Goal: Check status: Check status

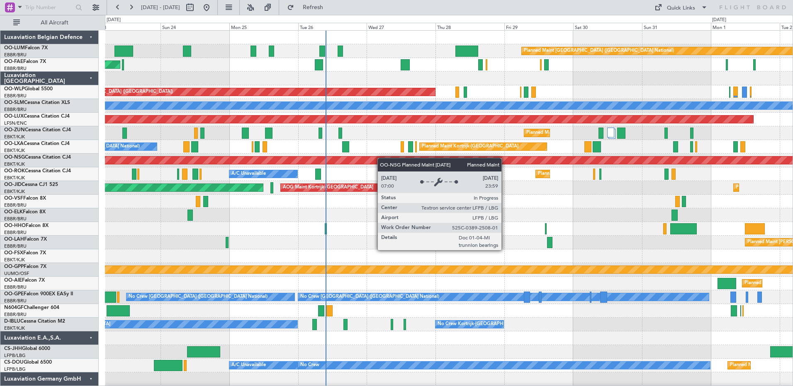
click at [342, 165] on div "Planned Maint Brussels (Brussels National) Owner Melsbroek Air Base Planned Mai…" at bounding box center [448, 215] width 687 height 369
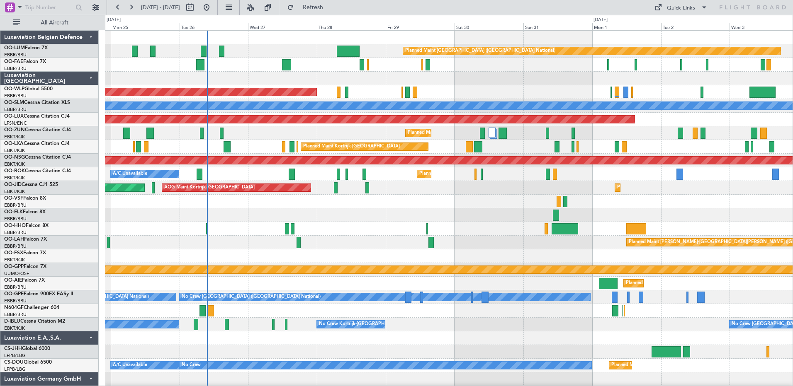
click at [453, 114] on div "Planned Maint Brussels (Brussels National) Owner Melsbroek Air Base Owner Melsb…" at bounding box center [448, 215] width 687 height 369
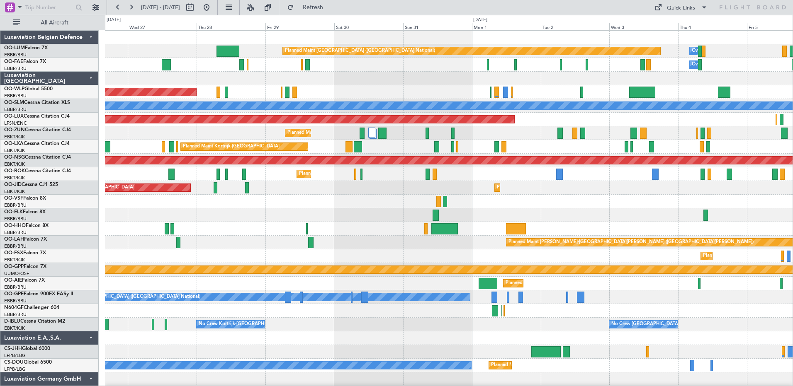
click at [509, 175] on div "Planned Maint Brussels (Brussels National) Owner Melsbroek Air Base Owner Melsb…" at bounding box center [448, 215] width 687 height 369
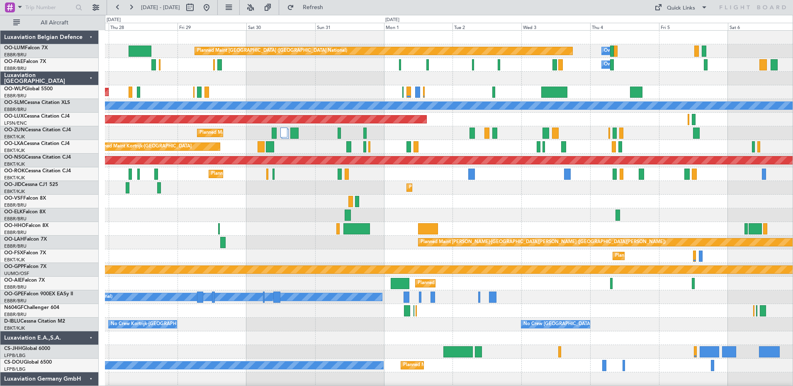
click at [519, 116] on div "Planned Maint Brussels (Brussels National) Owner Melsbroek Air Base Owner Melsb…" at bounding box center [448, 215] width 687 height 369
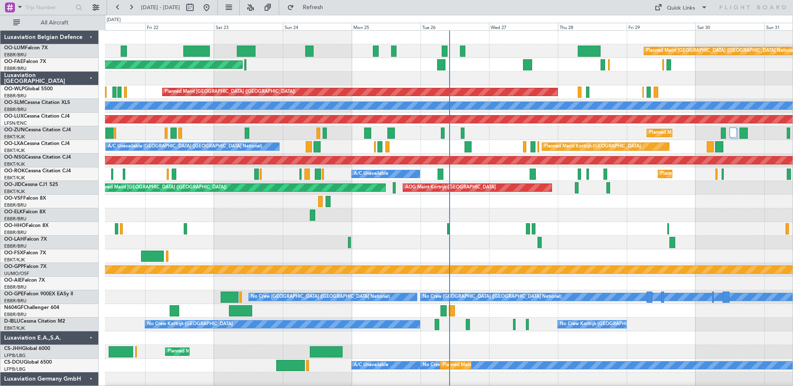
click at [449, 187] on div "Planned Maint Paris (Le Bourget) AOG Maint Kortrijk-Wevelgem Planned Maint Kort…" at bounding box center [448, 188] width 687 height 14
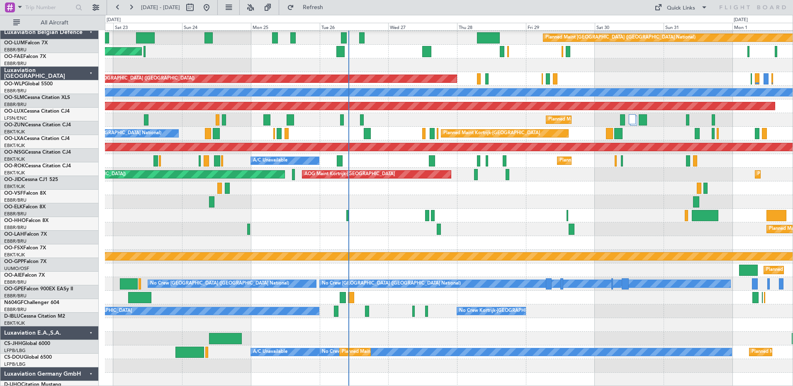
scroll to position [13, 0]
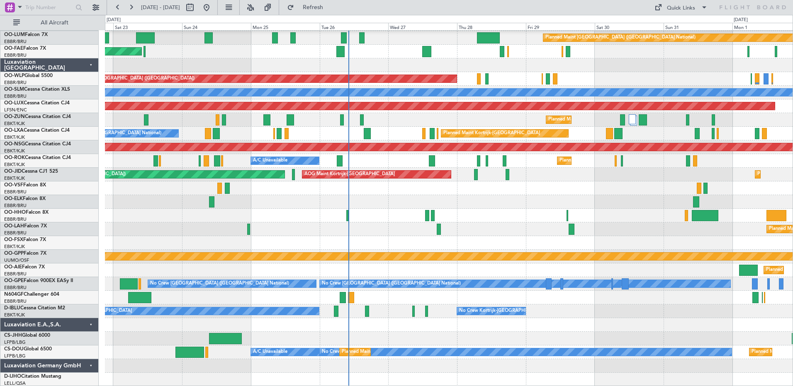
click at [383, 194] on div "Planned Maint Brussels (Brussels National) Owner Melsbroek Air Base Planned Mai…" at bounding box center [448, 201] width 687 height 369
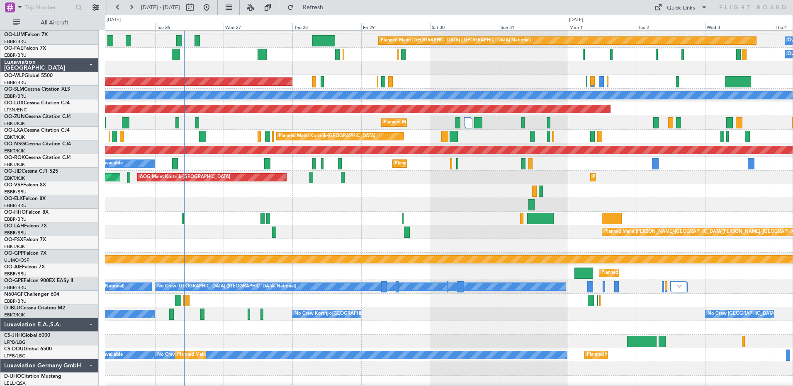
click at [277, 223] on div at bounding box center [448, 219] width 687 height 14
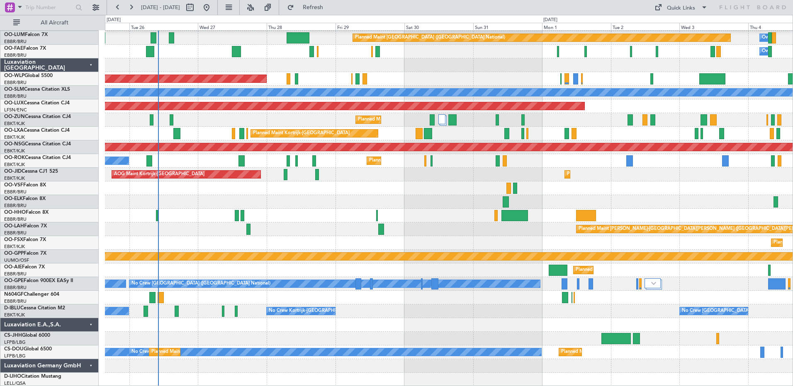
click at [195, 303] on div "Planned Maint Brussels (Brussels National) Owner Melsbroek Air Base Owner Melsb…" at bounding box center [448, 201] width 687 height 369
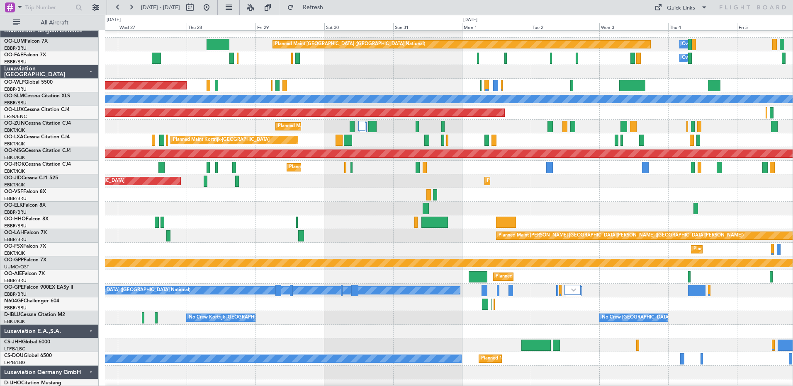
click at [624, 352] on div at bounding box center [448, 346] width 687 height 14
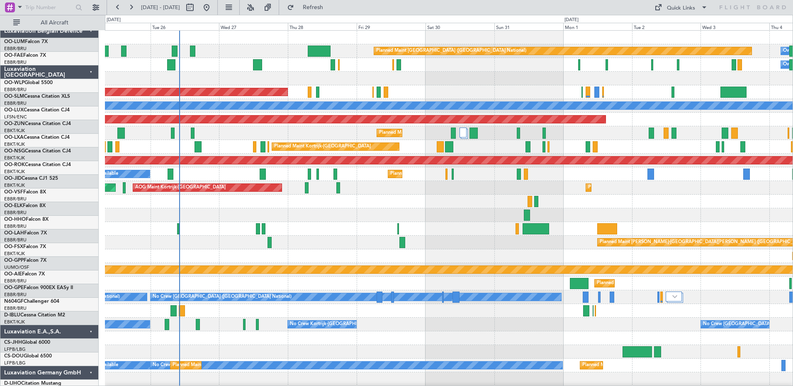
scroll to position [0, 0]
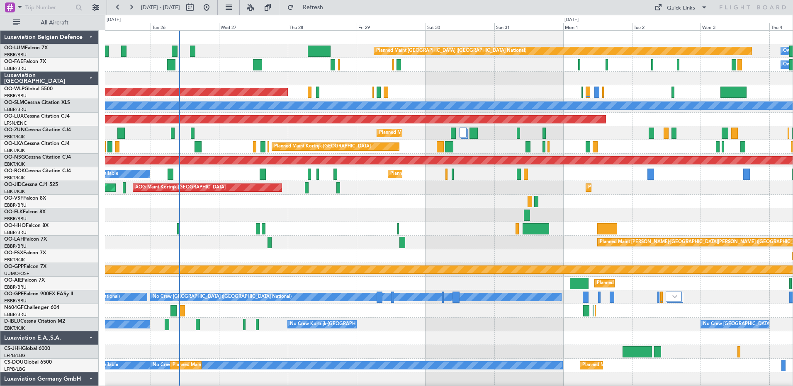
click at [389, 242] on div "Planned Maint Brussels (Brussels National) Owner Melsbroek Air Base Owner Melsb…" at bounding box center [448, 215] width 687 height 369
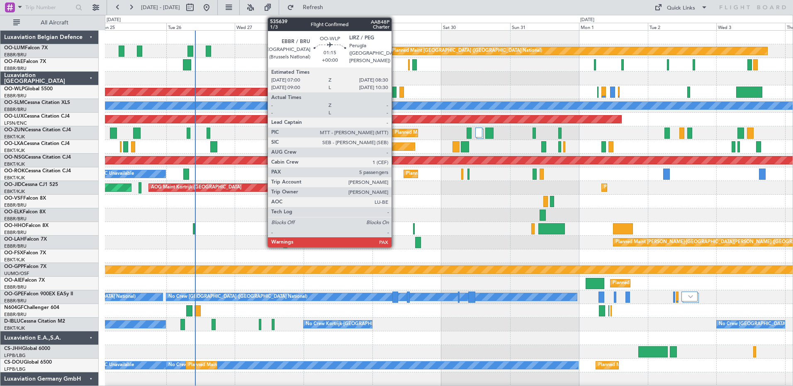
click at [395, 95] on div at bounding box center [394, 92] width 5 height 11
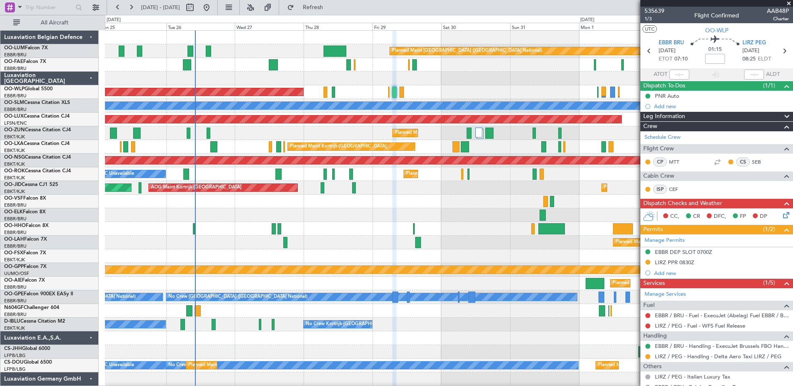
click at [791, 4] on span at bounding box center [788, 3] width 8 height 7
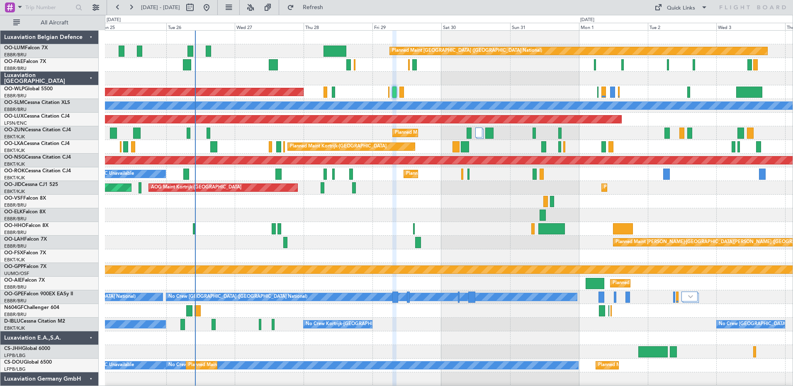
type input "0"
